Goal: Share content

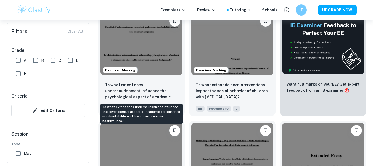
scroll to position [191, 0]
drag, startPoint x: 0, startPoint y: 0, endPoint x: 116, endPoint y: 96, distance: 150.7
click at [116, 96] on p "To what extent does undernourishment influence the psychological aspect of acad…" at bounding box center [141, 90] width 73 height 19
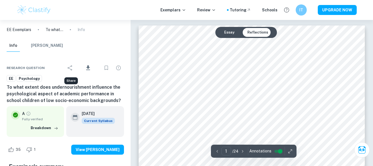
click at [70, 69] on icon "Share" at bounding box center [70, 67] width 7 height 7
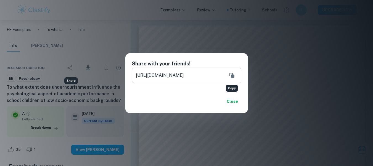
click at [234, 75] on icon "Copy" at bounding box center [232, 75] width 5 height 5
click at [232, 99] on button "Close" at bounding box center [233, 101] width 18 height 10
